Goal: Navigation & Orientation: Find specific page/section

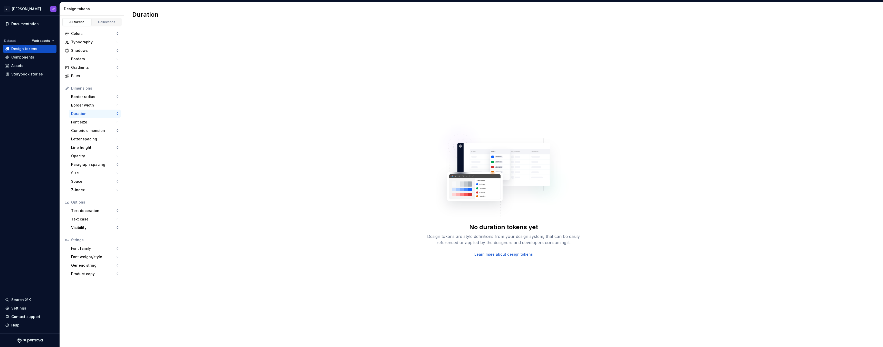
drag, startPoint x: 210, startPoint y: 170, endPoint x: 204, endPoint y: 166, distance: 7.6
click at [210, 170] on div "No duration tokens yet Design tokens are style definitions from your design sys…" at bounding box center [503, 187] width 759 height 320
drag, startPoint x: 368, startPoint y: 67, endPoint x: 371, endPoint y: 65, distance: 4.0
click at [371, 65] on div "No duration tokens yet Design tokens are style definitions from your design sys…" at bounding box center [503, 187] width 759 height 320
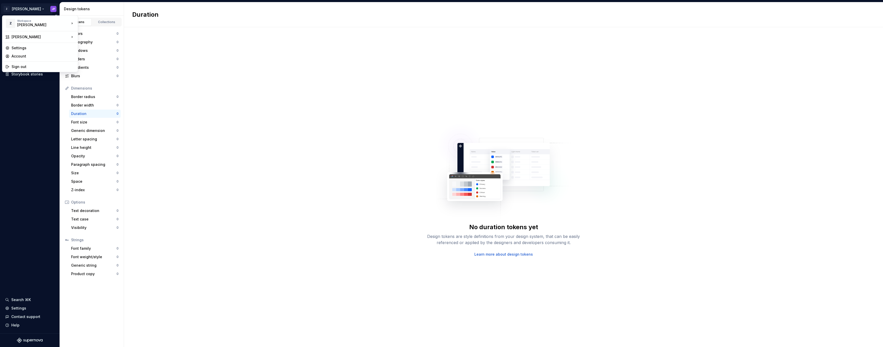
click at [20, 9] on html "Z [PERSON_NAME] Documentation Dataset Web assets Design tokens Components Asset…" at bounding box center [441, 173] width 883 height 347
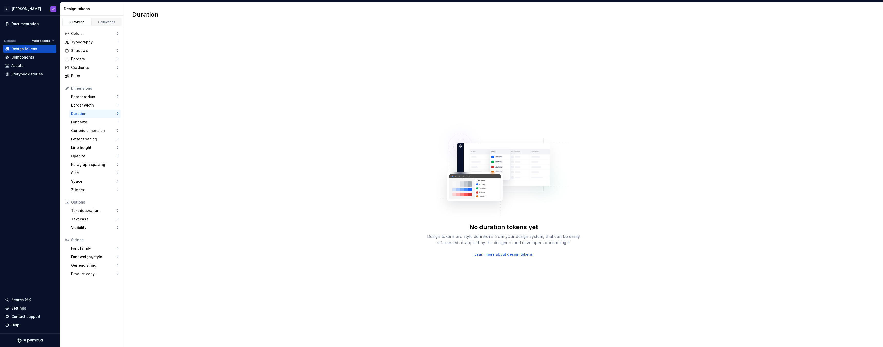
click at [252, 76] on html "Z [PERSON_NAME] Documentation Dataset Web assets Design tokens Components Asset…" at bounding box center [441, 173] width 883 height 347
click at [28, 58] on div "Components" at bounding box center [22, 57] width 23 height 5
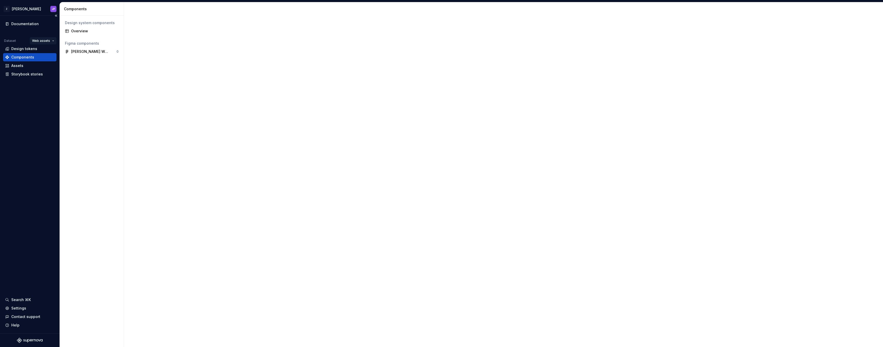
click at [41, 38] on html "Z [PERSON_NAME] Documentation Dataset Web assets Design tokens Components Asset…" at bounding box center [441, 173] width 883 height 347
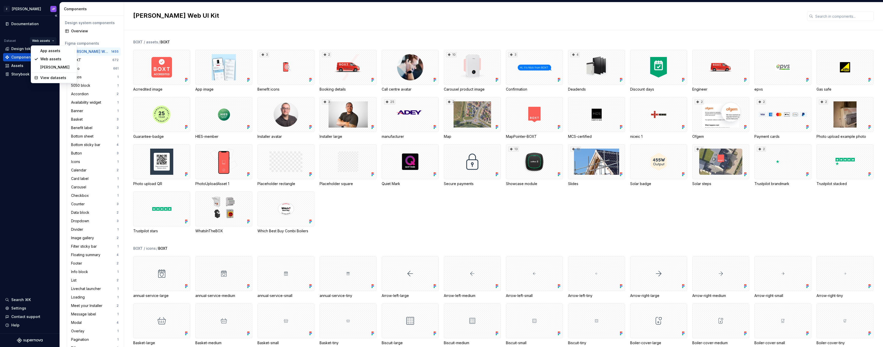
drag, startPoint x: 30, startPoint y: 136, endPoint x: 32, endPoint y: 127, distance: 9.9
click at [31, 131] on html "Z [PERSON_NAME] Documentation Dataset Web assets Design tokens Components Asset…" at bounding box center [441, 173] width 883 height 347
click at [50, 39] on html "Z [PERSON_NAME] Documentation Dataset Web assets Design tokens Components Asset…" at bounding box center [441, 173] width 883 height 347
click at [47, 68] on div "[PERSON_NAME]" at bounding box center [56, 67] width 33 height 5
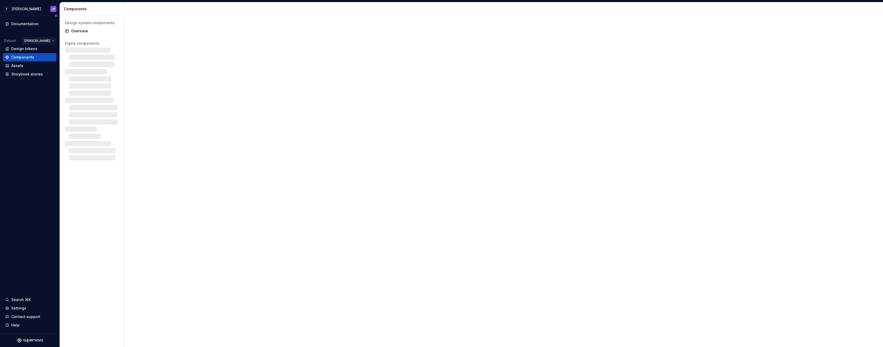
click at [50, 40] on html "Z [PERSON_NAME] Documentation Dataset [PERSON_NAME] Design tokens Components As…" at bounding box center [441, 173] width 883 height 347
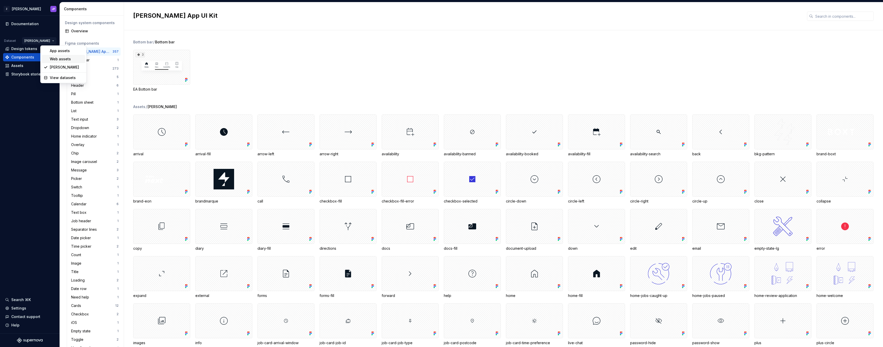
click at [53, 58] on div "Web assets" at bounding box center [66, 58] width 33 height 5
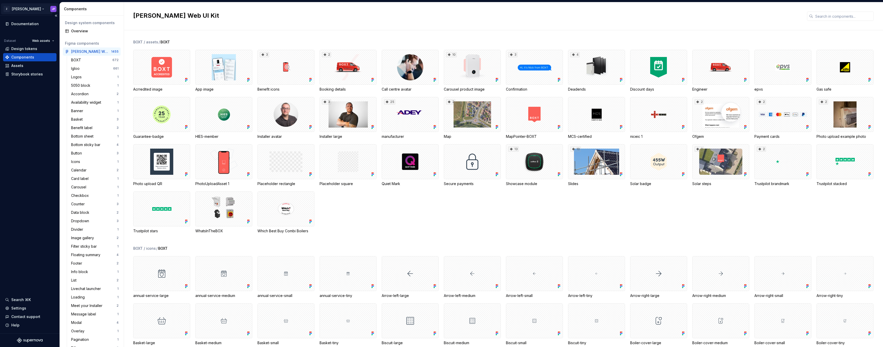
click at [20, 7] on html "Z [PERSON_NAME] Documentation Dataset Web assets Design tokens Components Asset…" at bounding box center [441, 173] width 883 height 347
drag, startPoint x: 22, startPoint y: 123, endPoint x: 21, endPoint y: 110, distance: 13.2
click at [22, 122] on div "Documentation Dataset Web assets Design tokens Components Assets Storybook stor…" at bounding box center [30, 175] width 60 height 318
click at [29, 311] on div "Settings" at bounding box center [29, 308] width 53 height 8
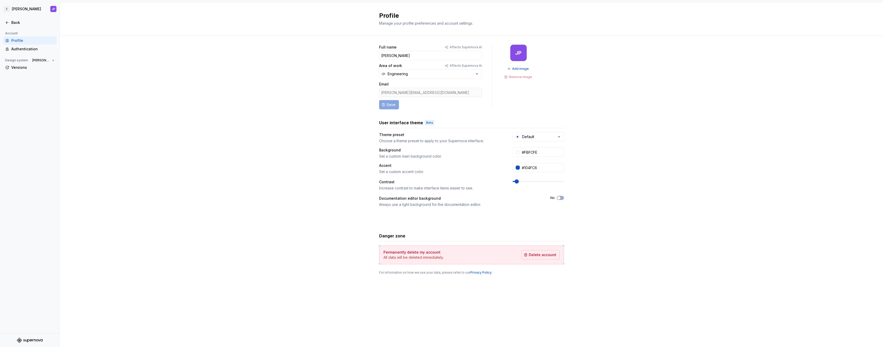
click at [209, 210] on div "Full name Affects Supernova AI [PERSON_NAME] Area of work Affects Supernova AI …" at bounding box center [471, 164] width 823 height 259
click at [9, 11] on html "Z [PERSON_NAME] Back Account Profile Authentication Design system [PERSON_NAME]…" at bounding box center [441, 173] width 883 height 347
drag, startPoint x: 221, startPoint y: 80, endPoint x: 151, endPoint y: 63, distance: 72.2
click at [219, 79] on html "Z [PERSON_NAME] Back Account Profile Authentication Design system [PERSON_NAME]…" at bounding box center [441, 173] width 883 height 347
click at [21, 24] on div "Back" at bounding box center [32, 22] width 43 height 5
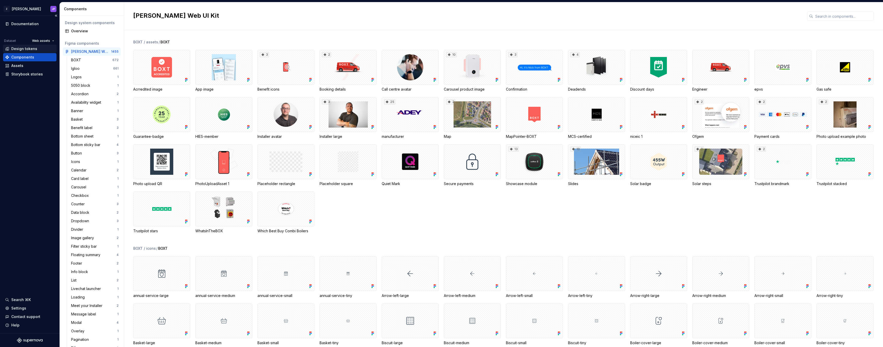
click at [27, 49] on div "Design tokens" at bounding box center [24, 48] width 26 height 5
